Goal: Task Accomplishment & Management: Use online tool/utility

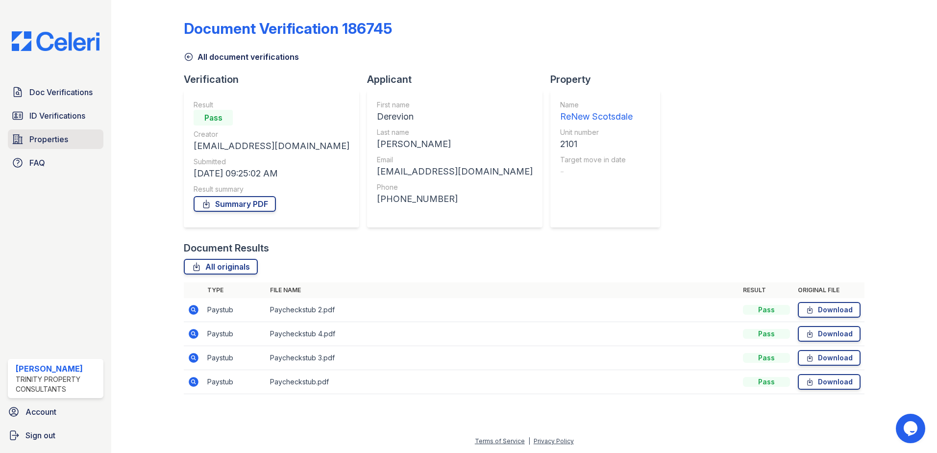
click at [37, 137] on span "Properties" at bounding box center [48, 139] width 39 height 12
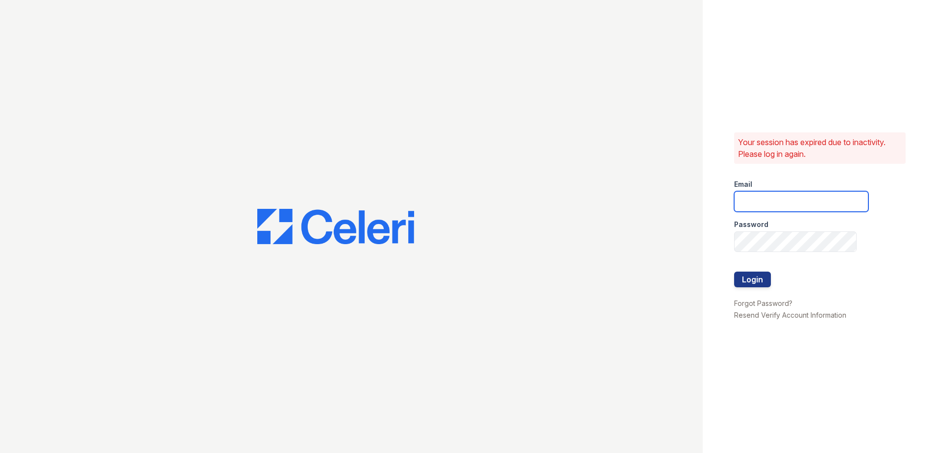
type input "LRochaMartinez@trinity-pm.com"
click at [751, 279] on button "Login" at bounding box center [752, 280] width 37 height 16
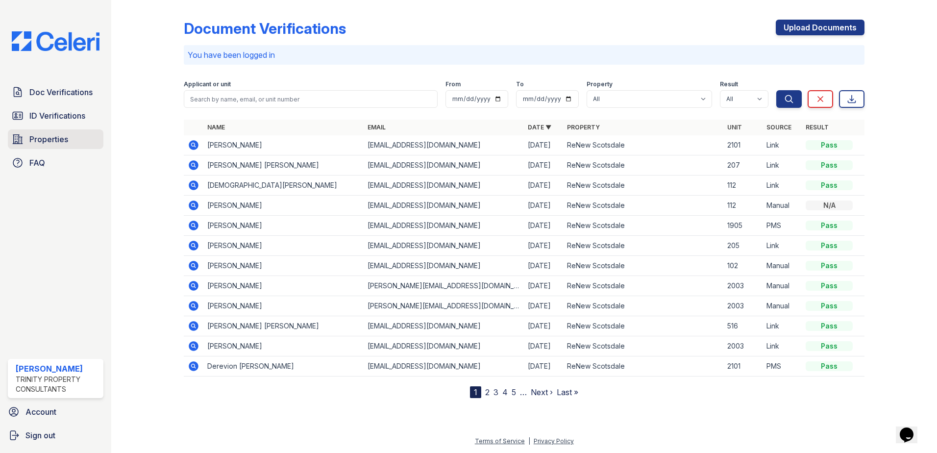
click at [47, 133] on link "Properties" at bounding box center [56, 139] width 96 height 20
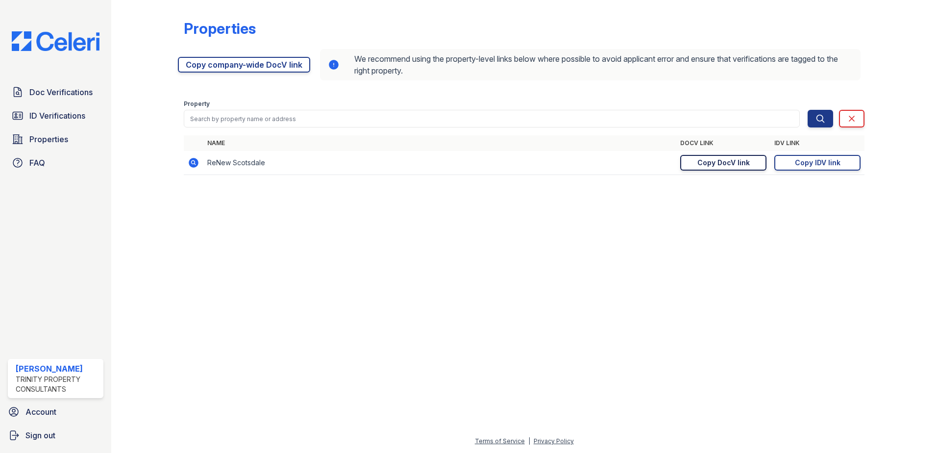
click at [717, 162] on div "Copy DocV link" at bounding box center [723, 163] width 52 height 10
click at [817, 155] on link "Copy IDV link Copy link" at bounding box center [817, 163] width 86 height 16
